Goal: Information Seeking & Learning: Learn about a topic

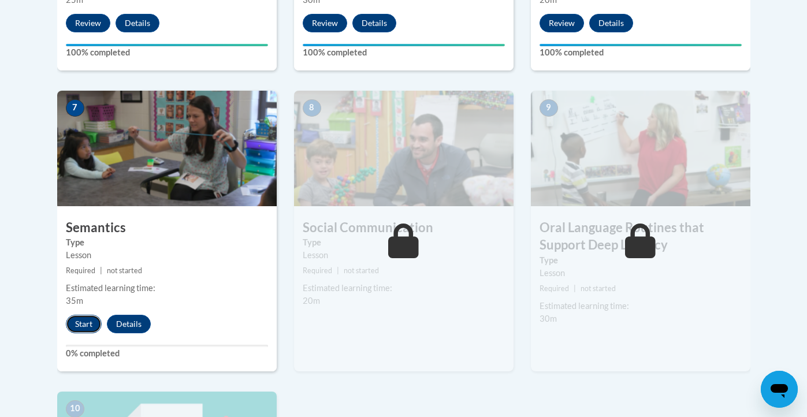
click at [85, 322] on button "Start" at bounding box center [84, 324] width 36 height 18
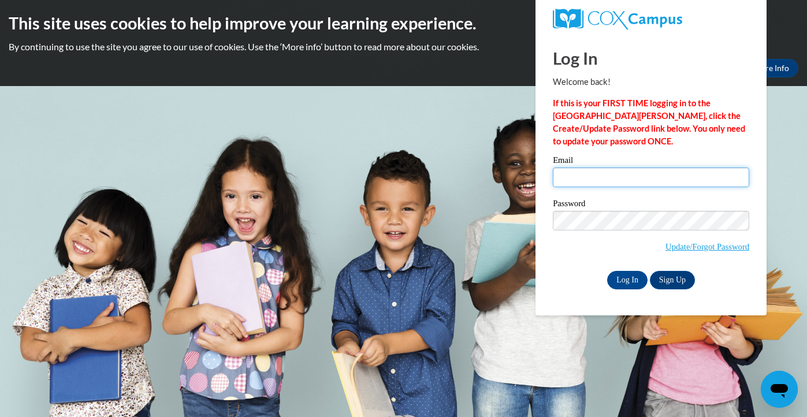
click at [698, 177] on input "Email" at bounding box center [651, 178] width 196 height 20
type input "MADDIECHICKOX@ICLOUD.COM"
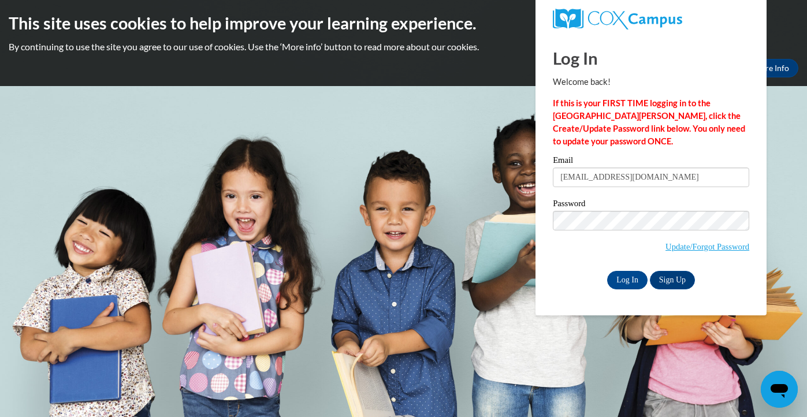
click at [677, 231] on span "Update/Forgot Password" at bounding box center [651, 235] width 196 height 48
click at [607, 271] on input "Log In" at bounding box center [627, 280] width 40 height 18
click at [634, 280] on input "Log In" at bounding box center [627, 280] width 40 height 18
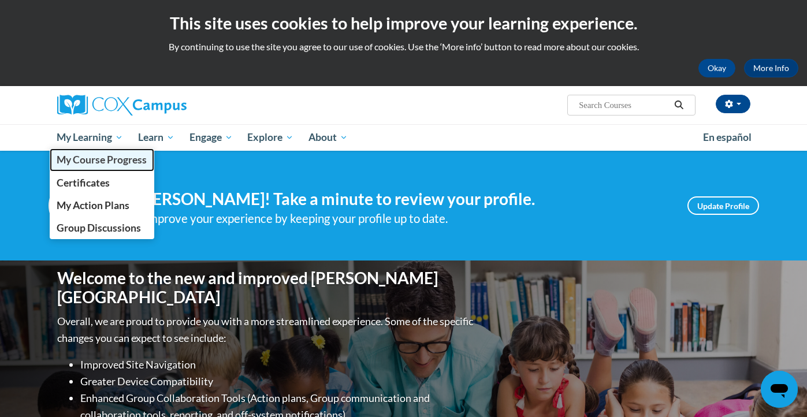
click at [92, 157] on span "My Course Progress" at bounding box center [102, 160] width 90 height 12
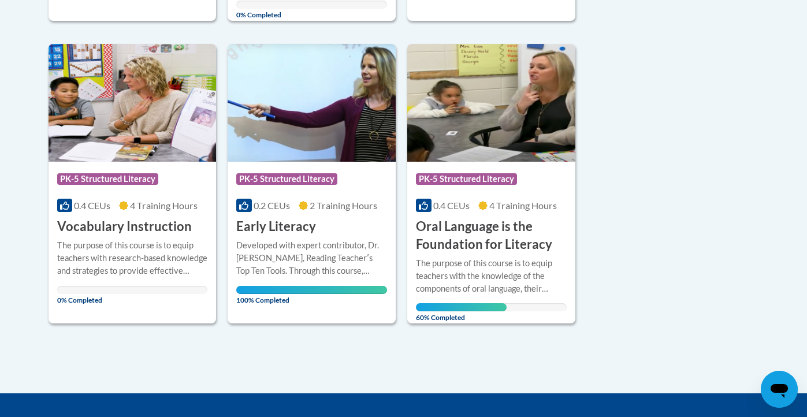
scroll to position [592, 0]
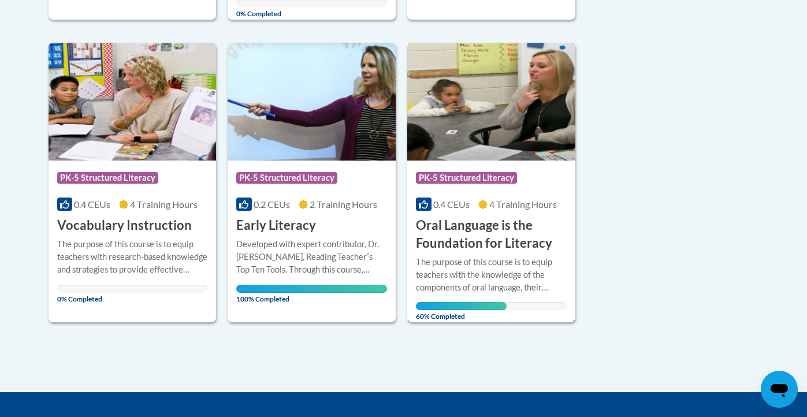
click at [486, 220] on h3 "Oral Language is the Foundation for Literacy" at bounding box center [491, 235] width 151 height 36
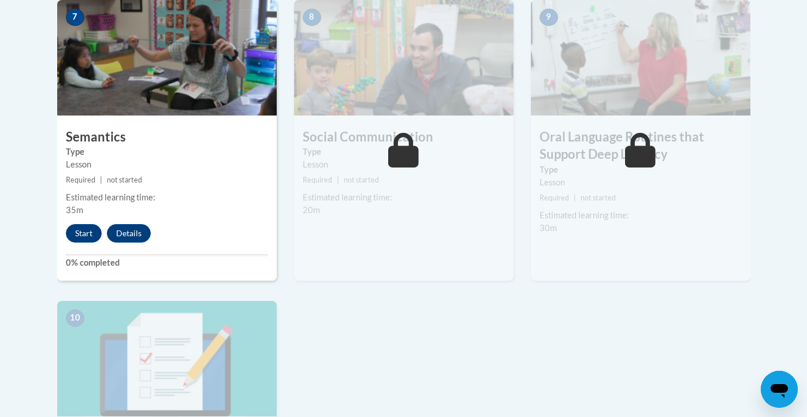
scroll to position [1040, 0]
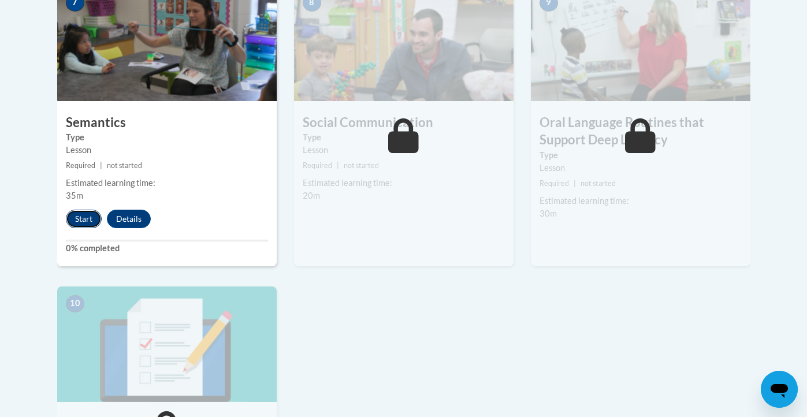
click at [80, 215] on button "Start" at bounding box center [84, 219] width 36 height 18
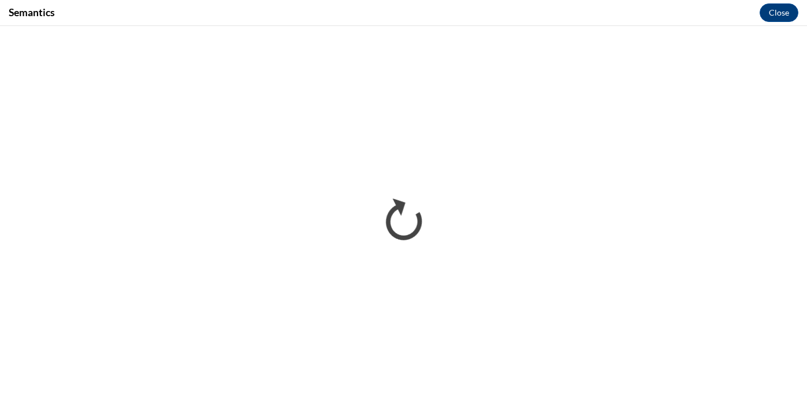
scroll to position [0, 0]
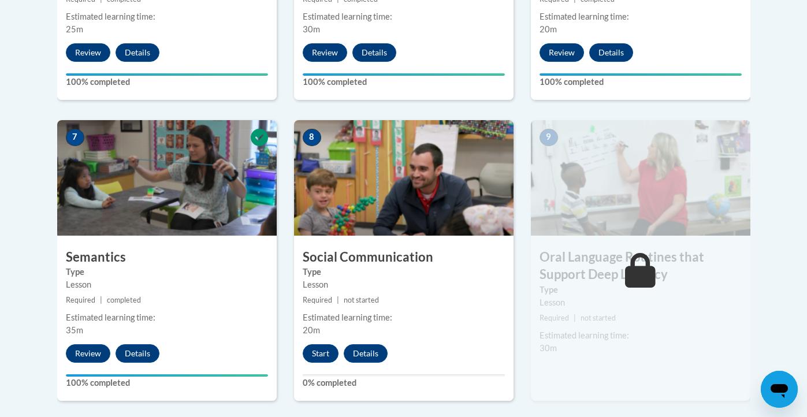
scroll to position [904, 0]
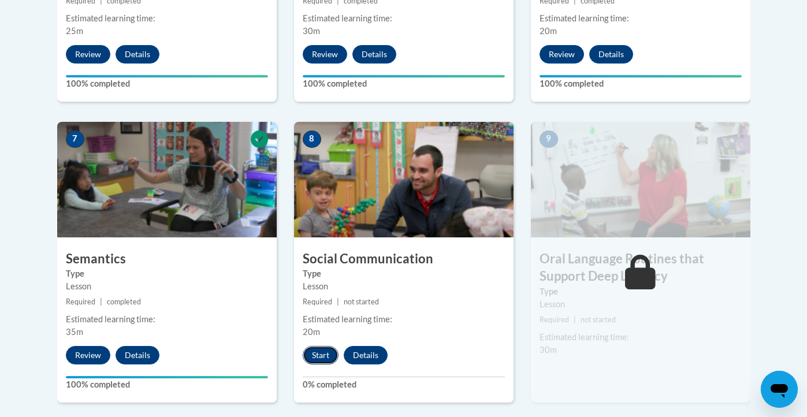
click at [321, 355] on button "Start" at bounding box center [321, 355] width 36 height 18
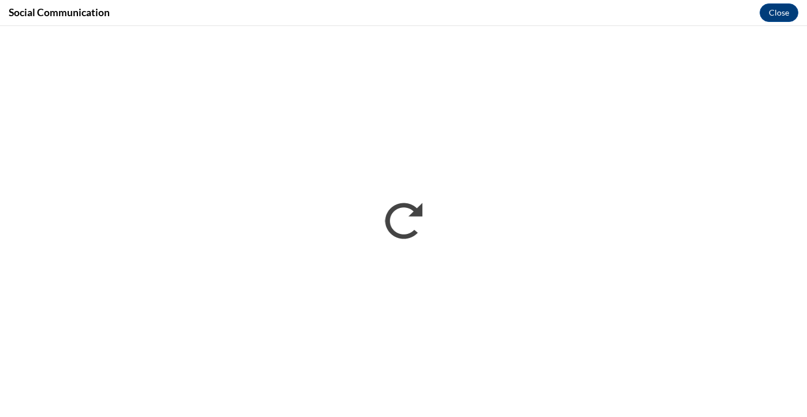
scroll to position [0, 0]
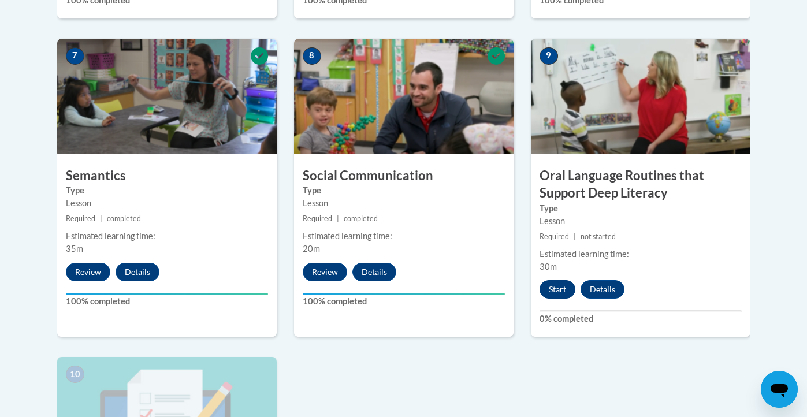
scroll to position [981, 0]
